Goal: Navigation & Orientation: Find specific page/section

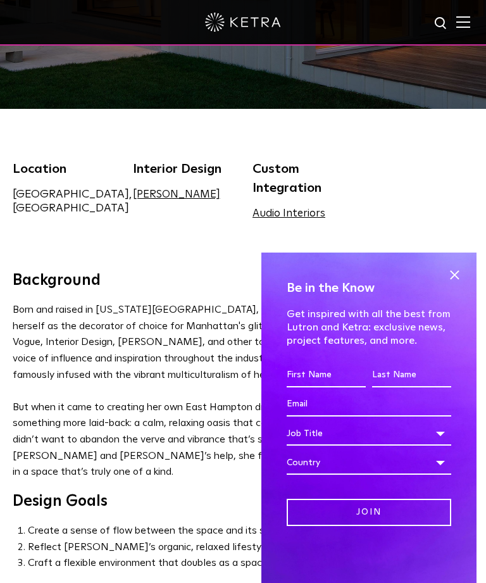
click at [455, 284] on span at bounding box center [454, 274] width 19 height 19
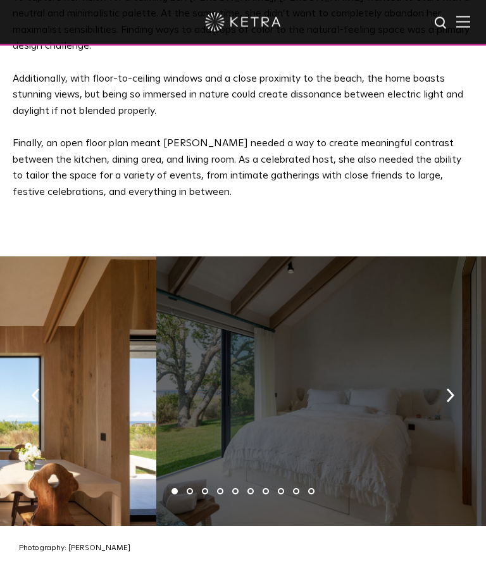
scroll to position [1551, 0]
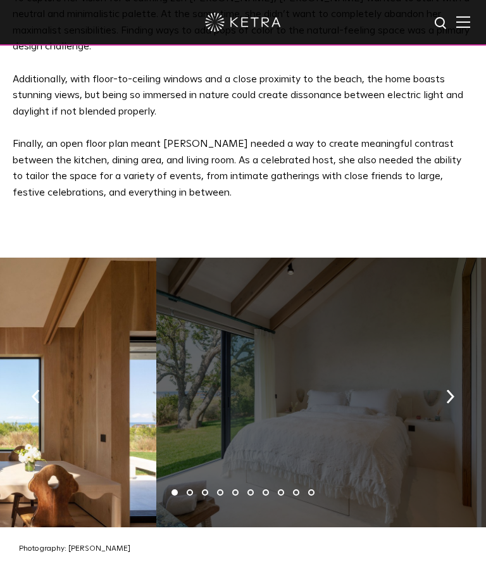
click at [447, 389] on img "button" at bounding box center [450, 396] width 8 height 14
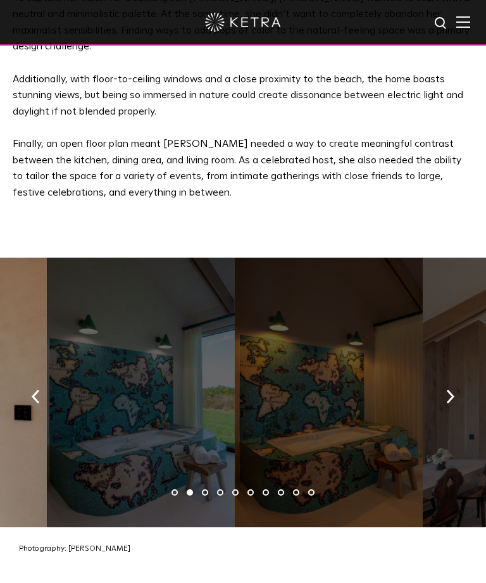
click at [442, 373] on button "button" at bounding box center [450, 395] width 27 height 44
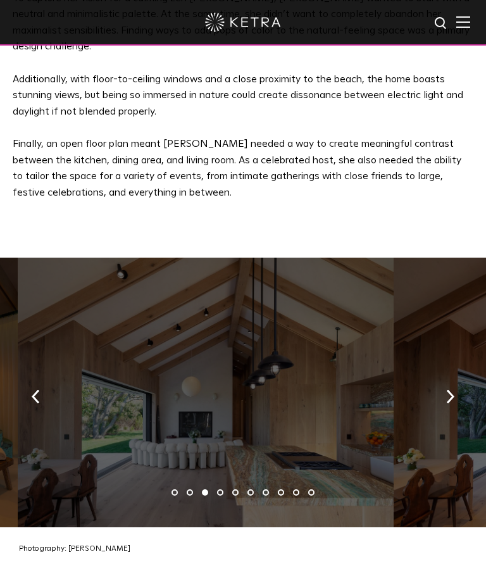
click at [446, 389] on img "button" at bounding box center [450, 396] width 8 height 14
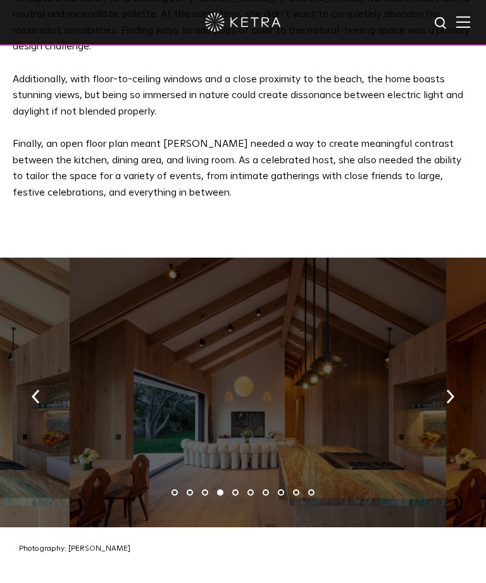
click at [40, 373] on button "button" at bounding box center [35, 395] width 27 height 44
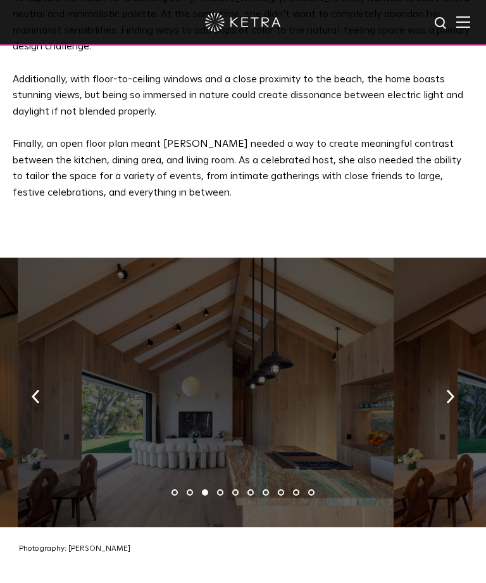
click at [447, 377] on button "button" at bounding box center [450, 395] width 27 height 44
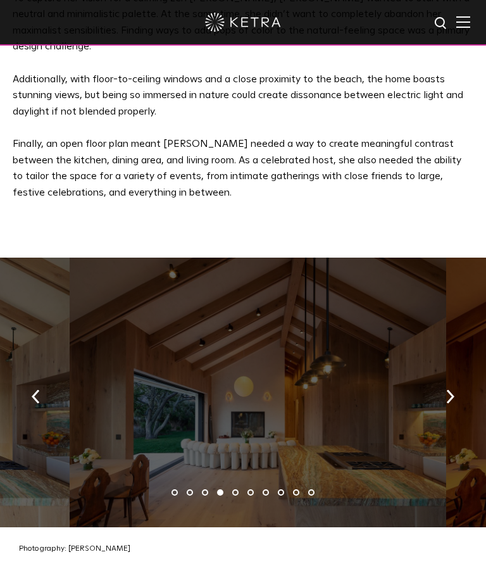
click at [451, 377] on button "button" at bounding box center [450, 395] width 27 height 44
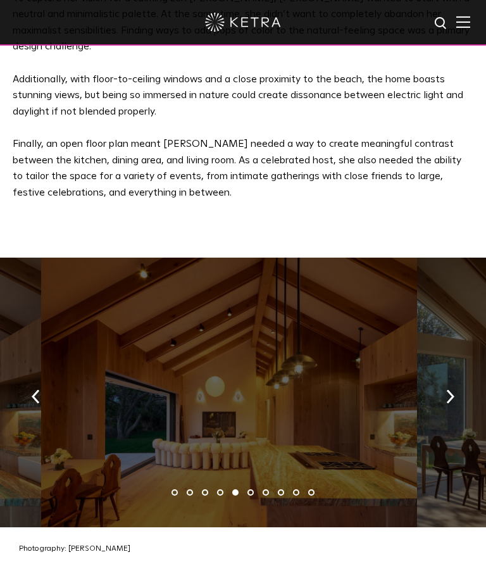
click at [450, 378] on button "button" at bounding box center [450, 395] width 27 height 44
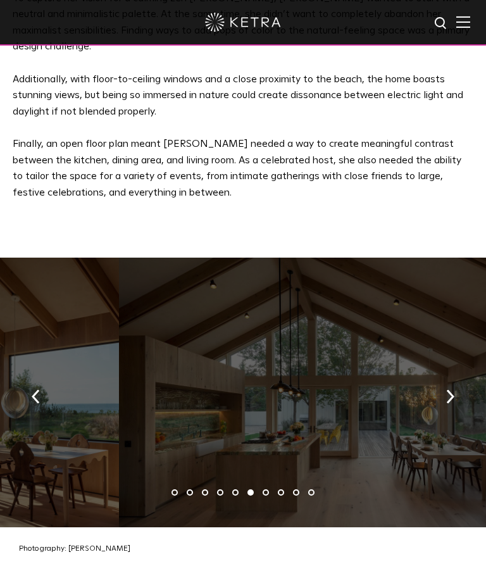
click at [447, 375] on button "button" at bounding box center [450, 395] width 27 height 44
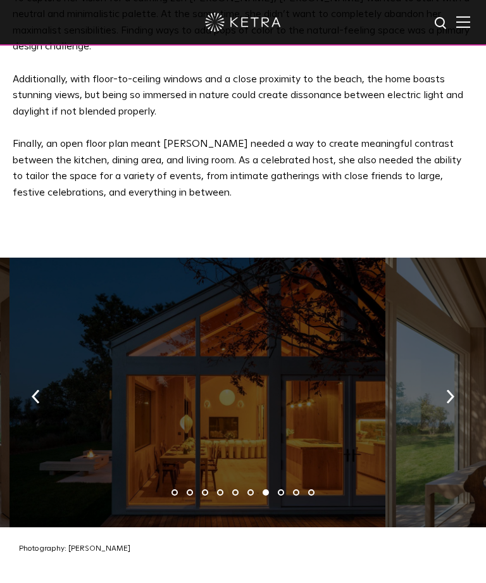
click at [444, 373] on button "button" at bounding box center [450, 395] width 27 height 44
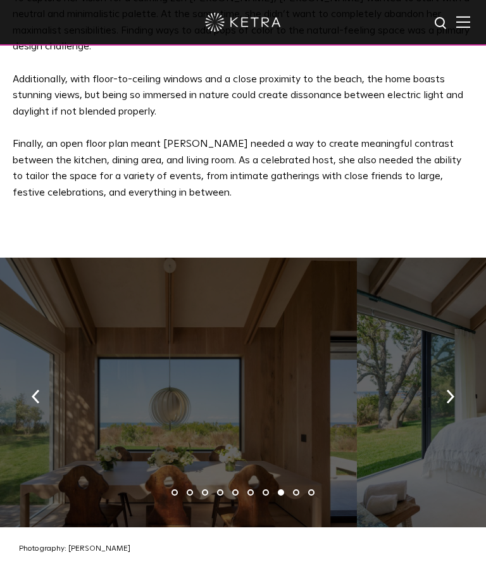
click at [448, 375] on button "button" at bounding box center [450, 395] width 27 height 44
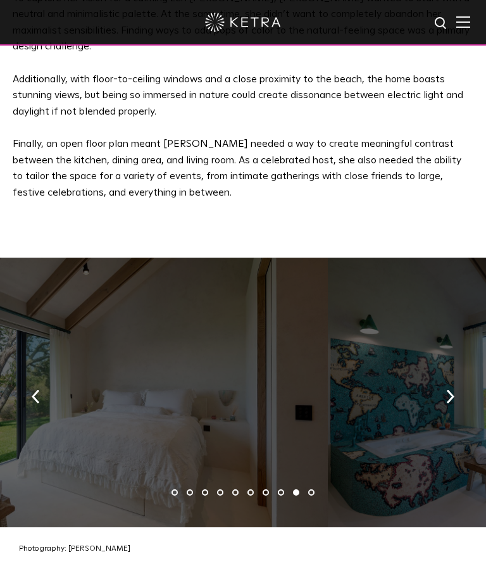
click at [446, 375] on button "button" at bounding box center [450, 395] width 27 height 44
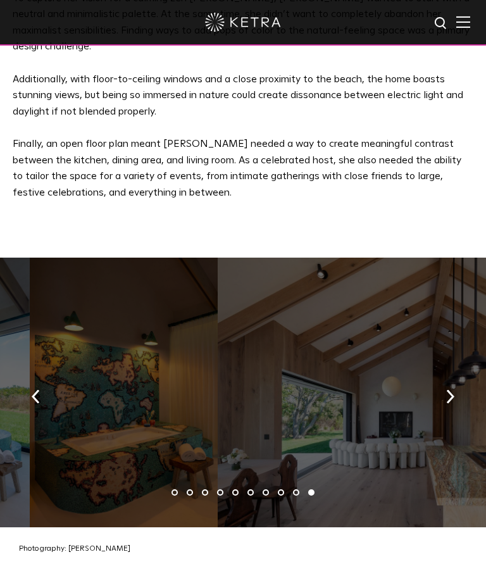
click at [446, 374] on button "button" at bounding box center [450, 395] width 27 height 44
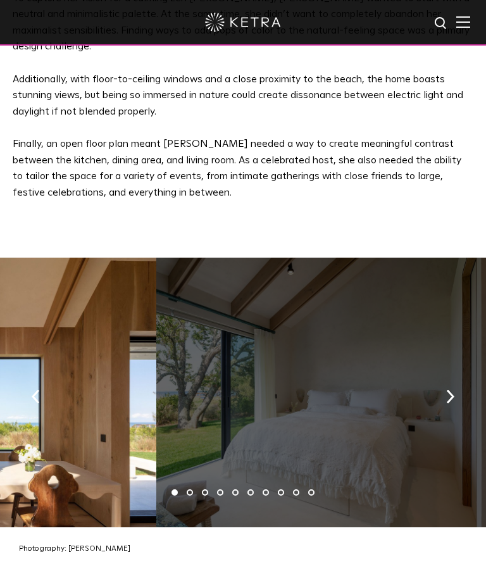
click at [444, 373] on button "button" at bounding box center [450, 395] width 27 height 44
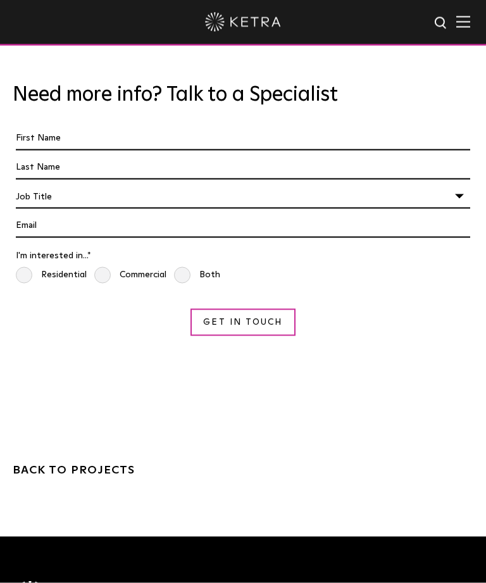
scroll to position [4361, 0]
